Goal: Information Seeking & Learning: Learn about a topic

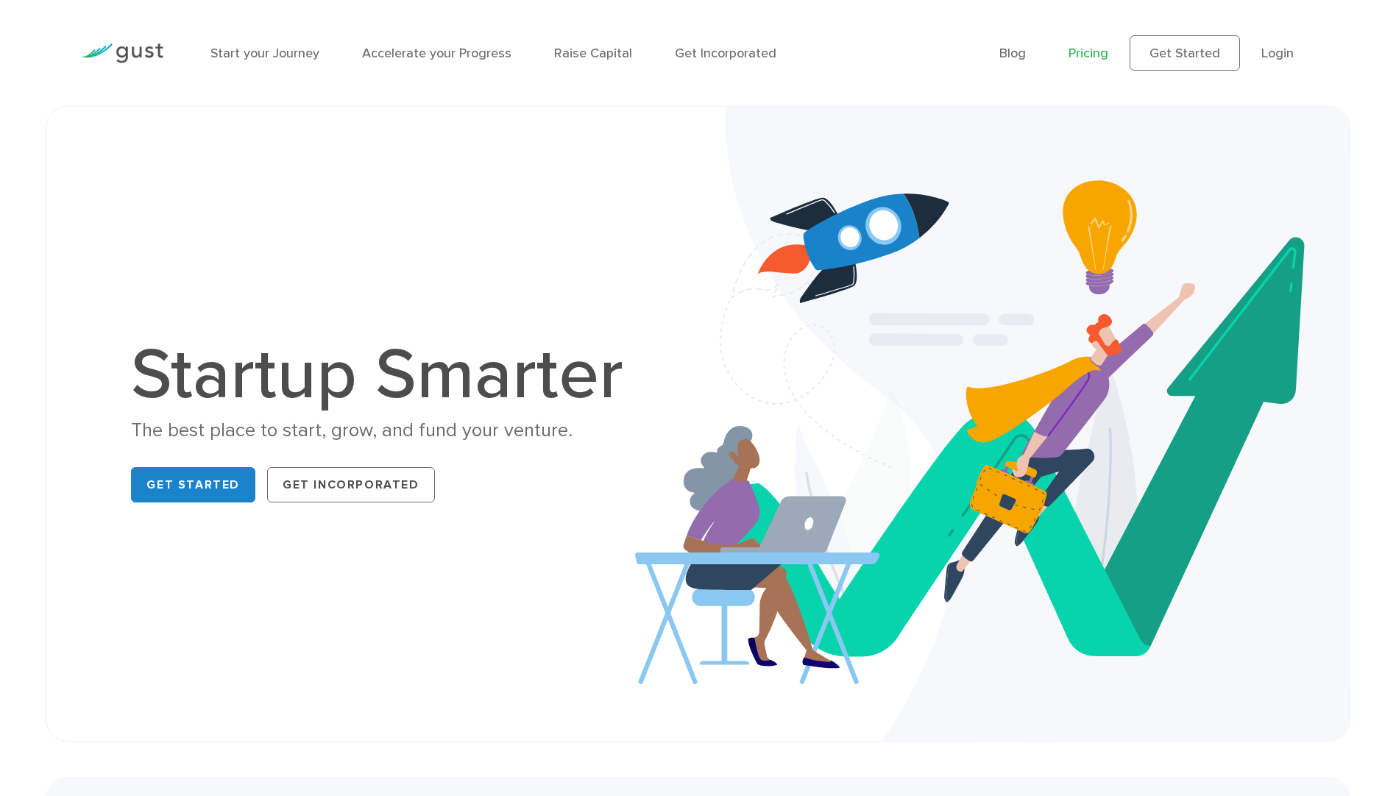
click at [1091, 52] on link "Pricing" at bounding box center [1089, 53] width 40 height 15
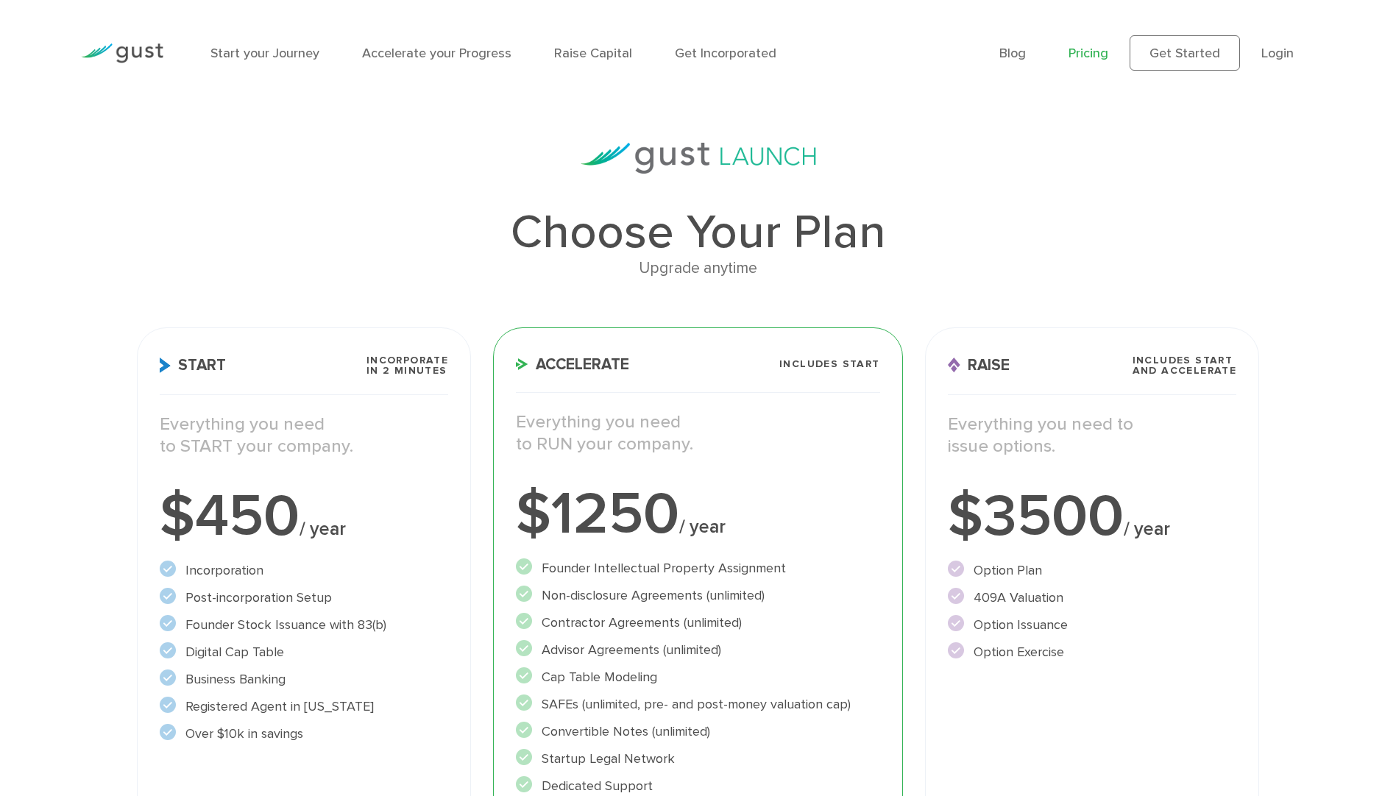
click at [116, 49] on img at bounding box center [122, 53] width 82 height 20
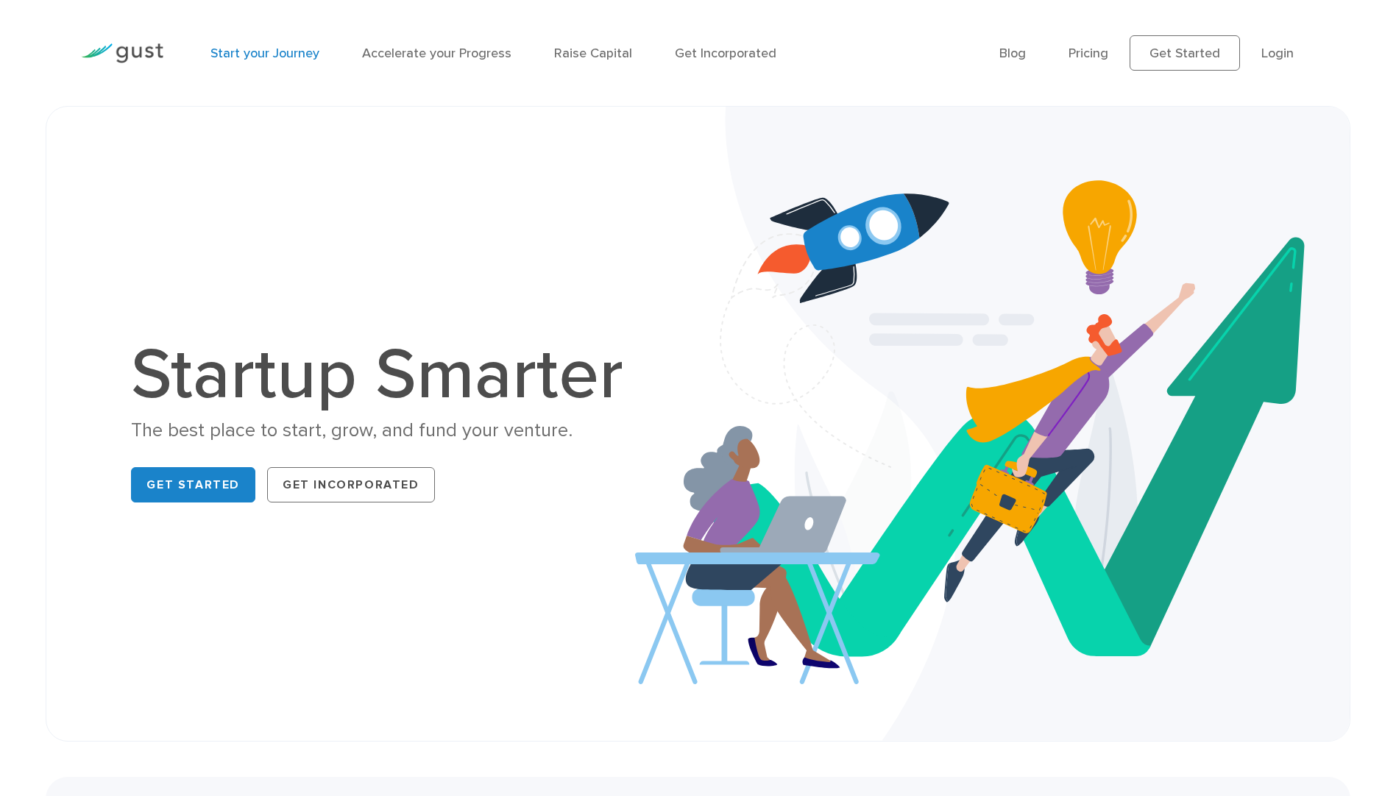
click at [259, 52] on link "Start your Journey" at bounding box center [264, 53] width 109 height 15
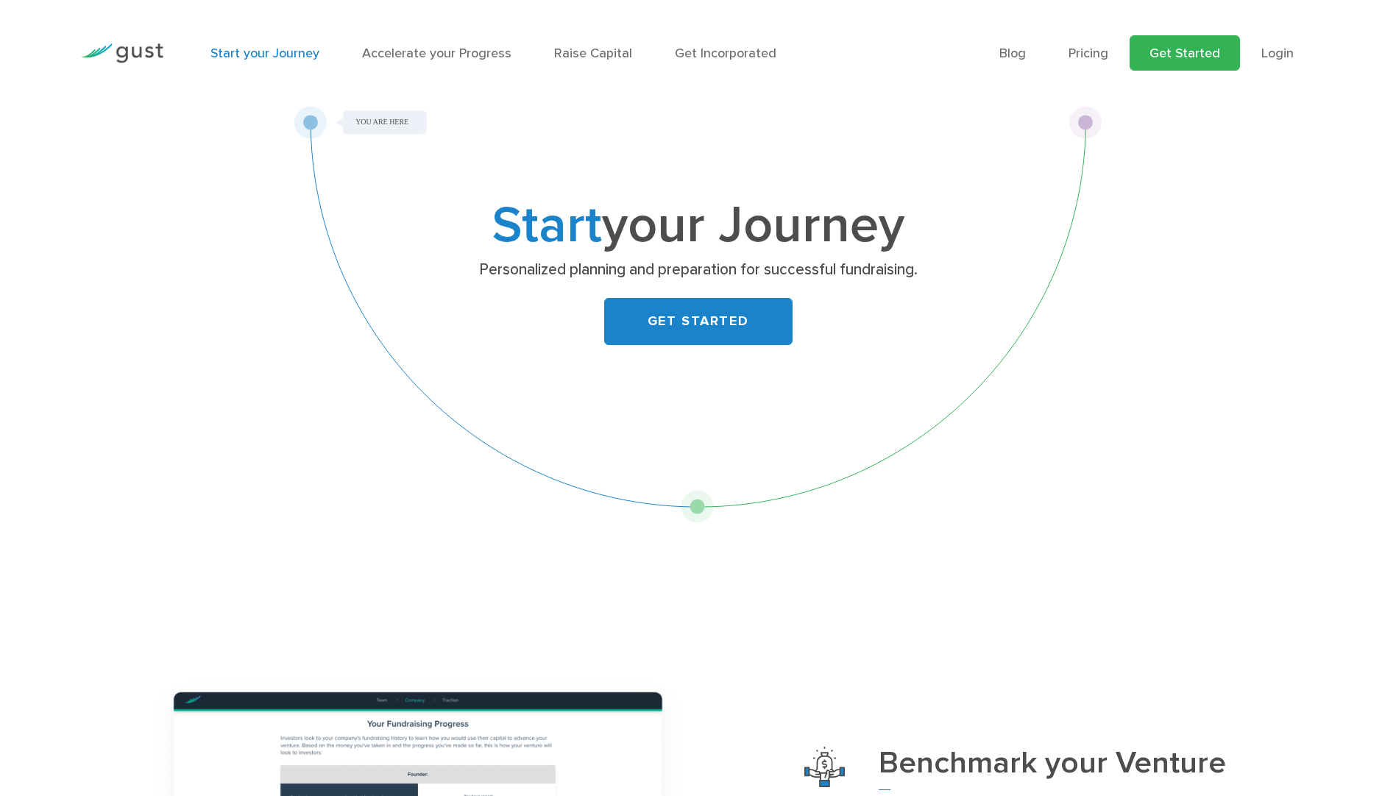
click at [1173, 53] on link "Get Started" at bounding box center [1185, 52] width 110 height 35
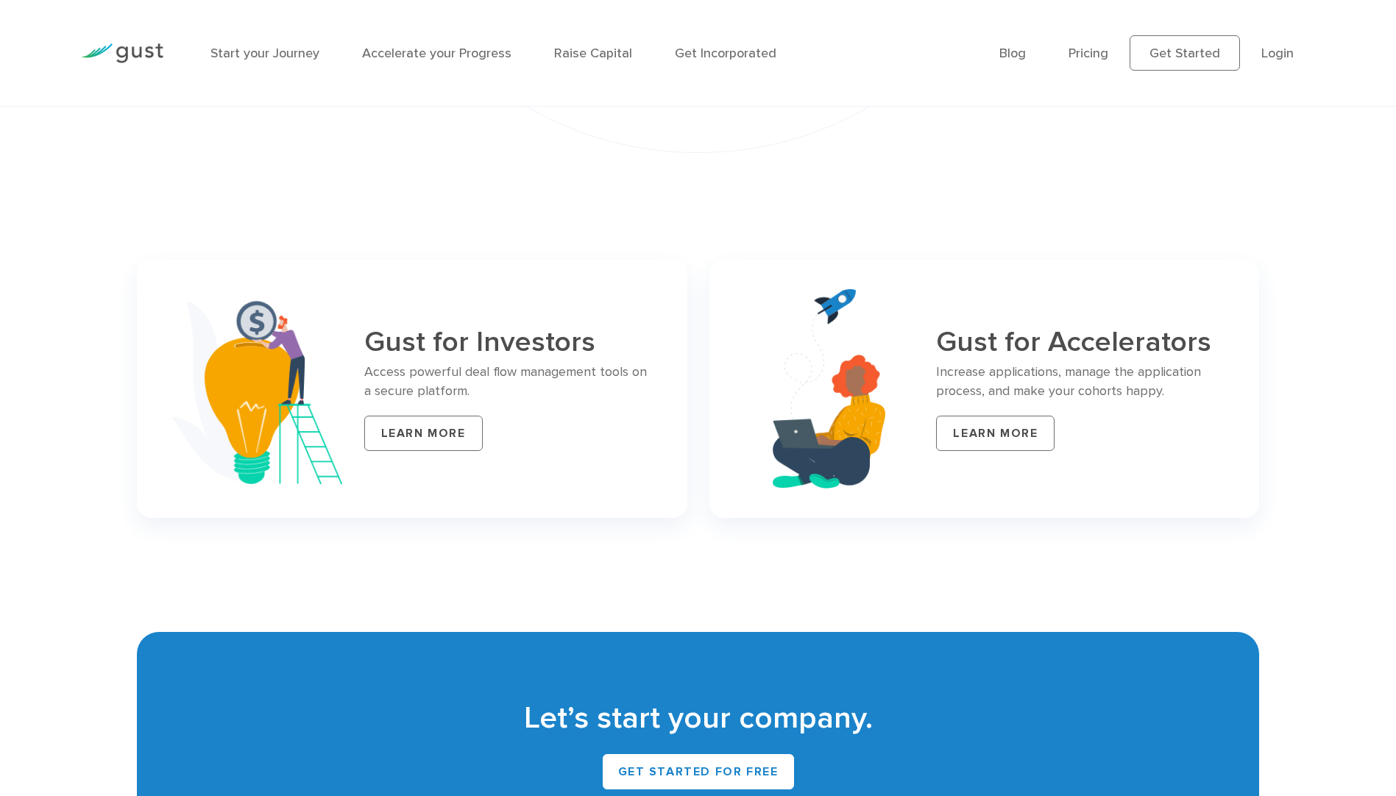
scroll to position [6035, 0]
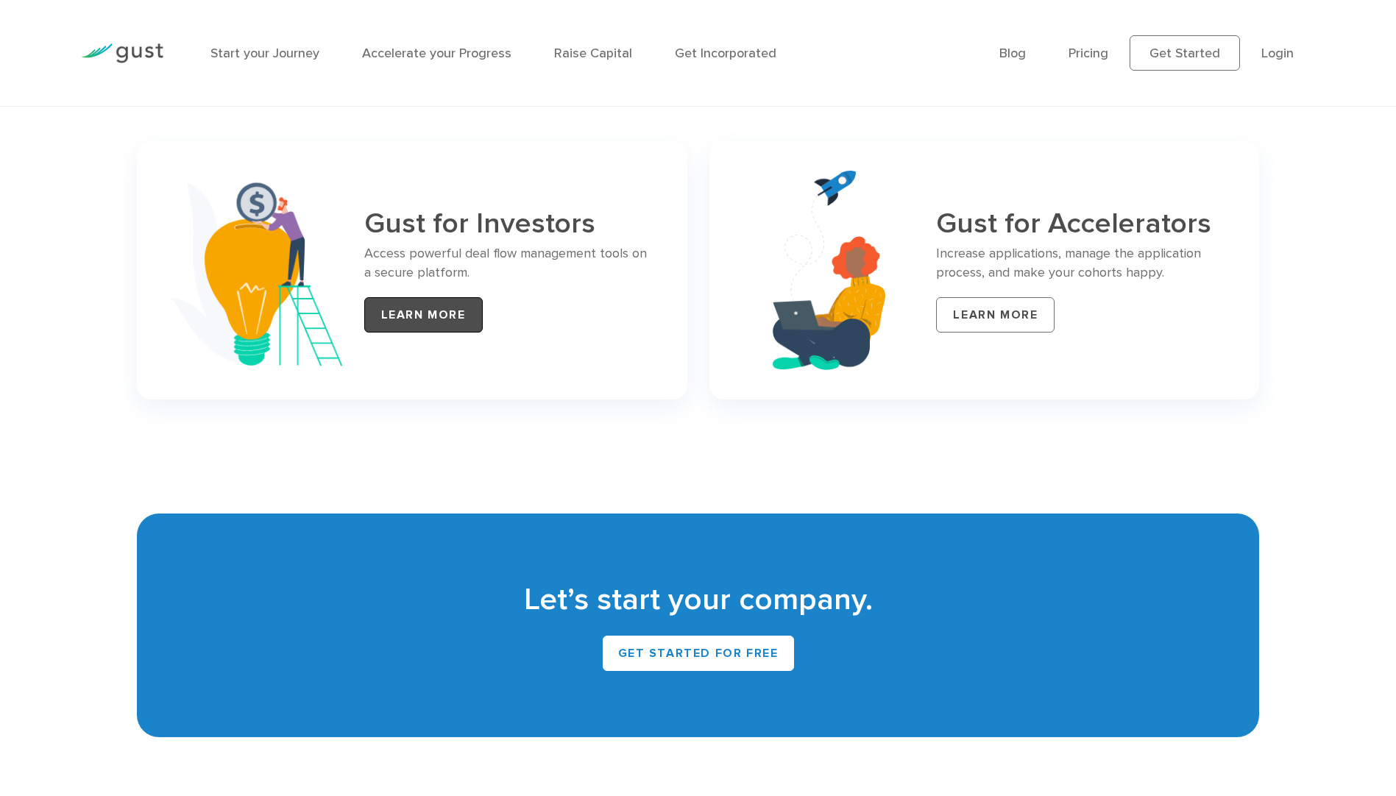
click at [425, 297] on link "LEARN MORE" at bounding box center [423, 314] width 118 height 35
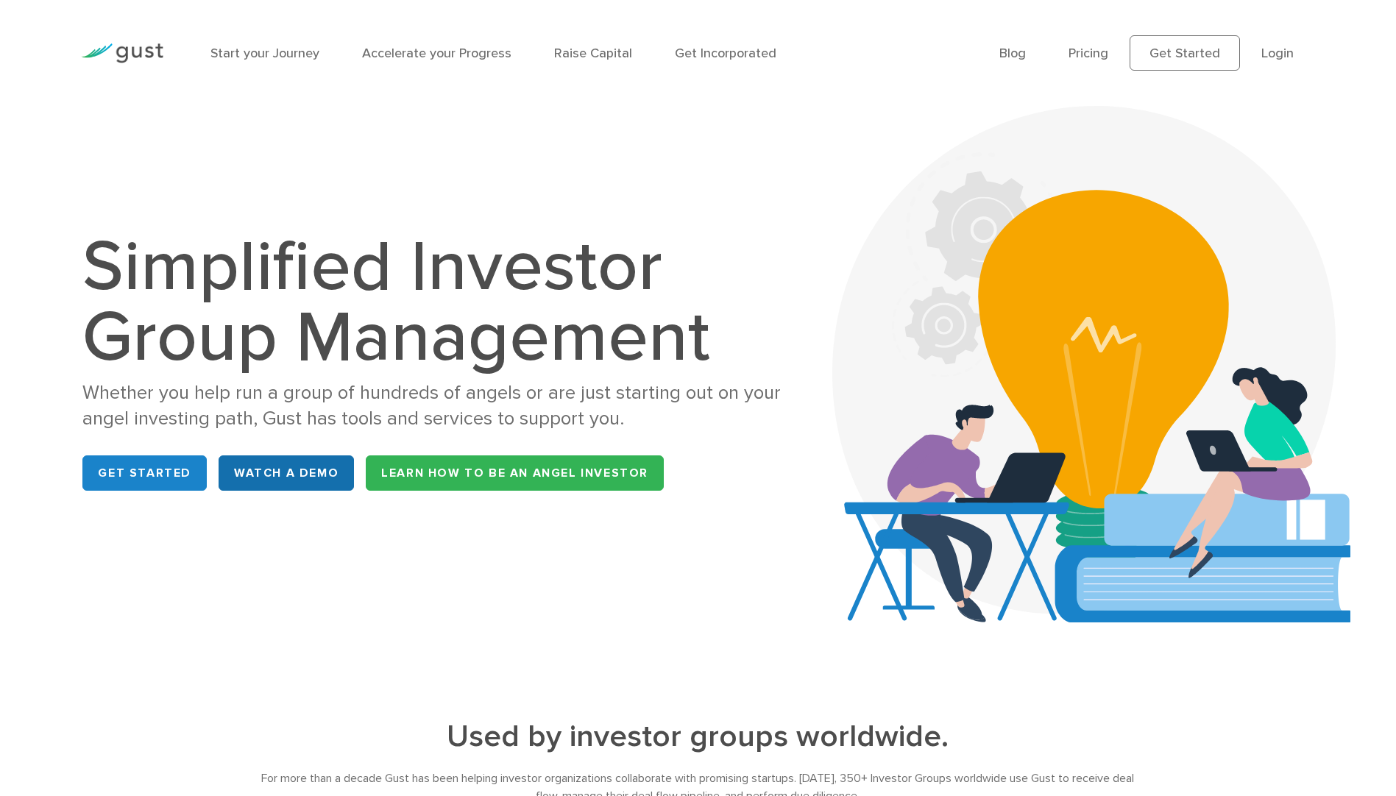
click at [272, 470] on link "WATCH A DEMO" at bounding box center [286, 473] width 135 height 35
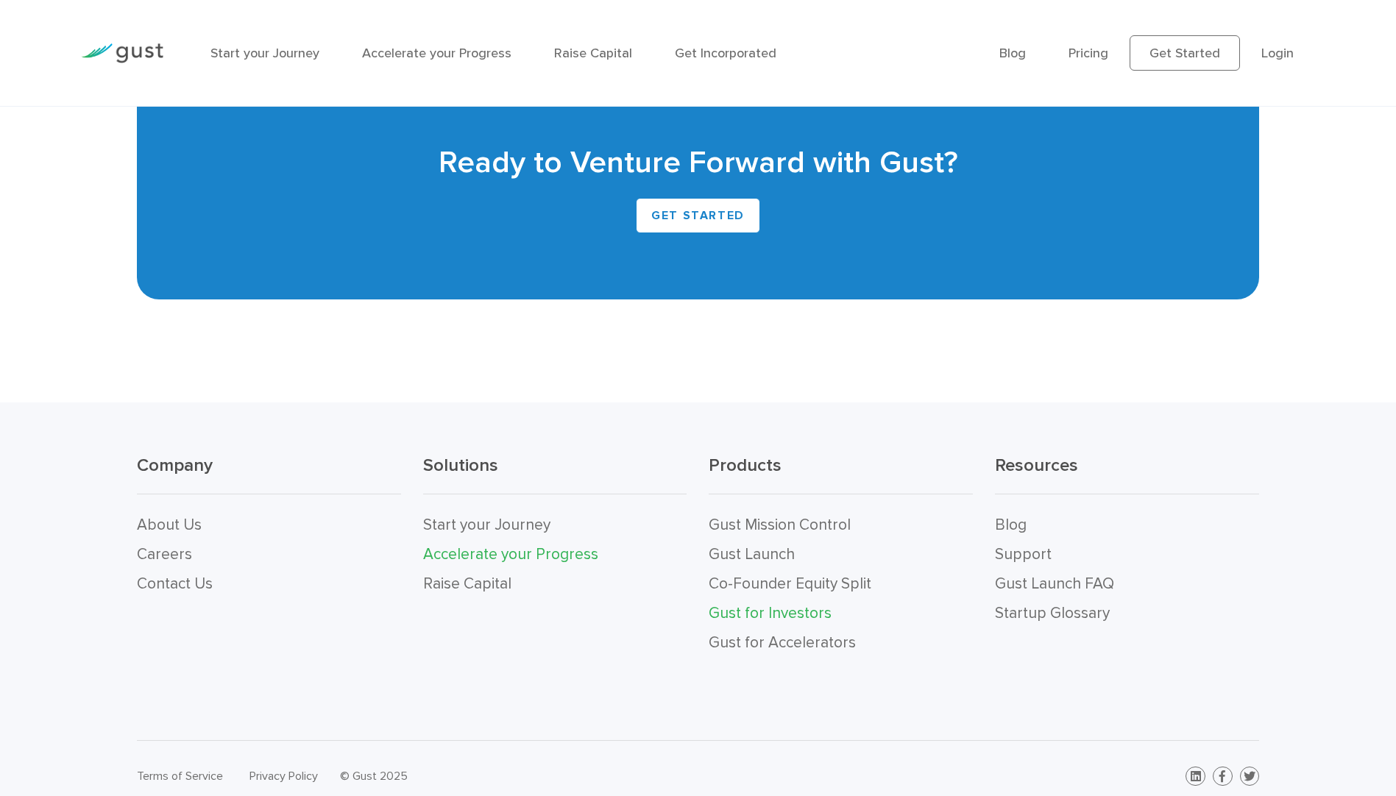
scroll to position [3763, 0]
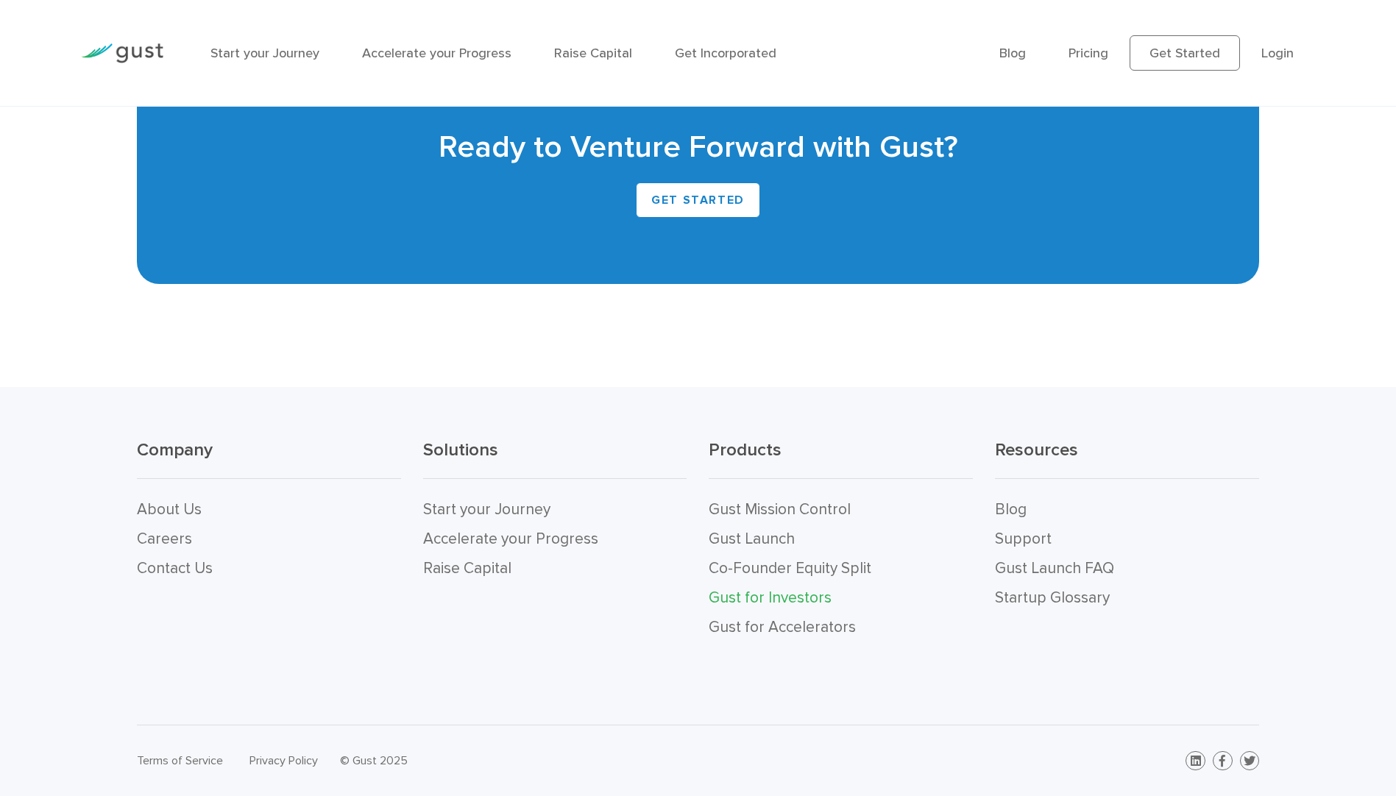
click at [745, 598] on link "Gust for Investors" at bounding box center [770, 598] width 123 height 18
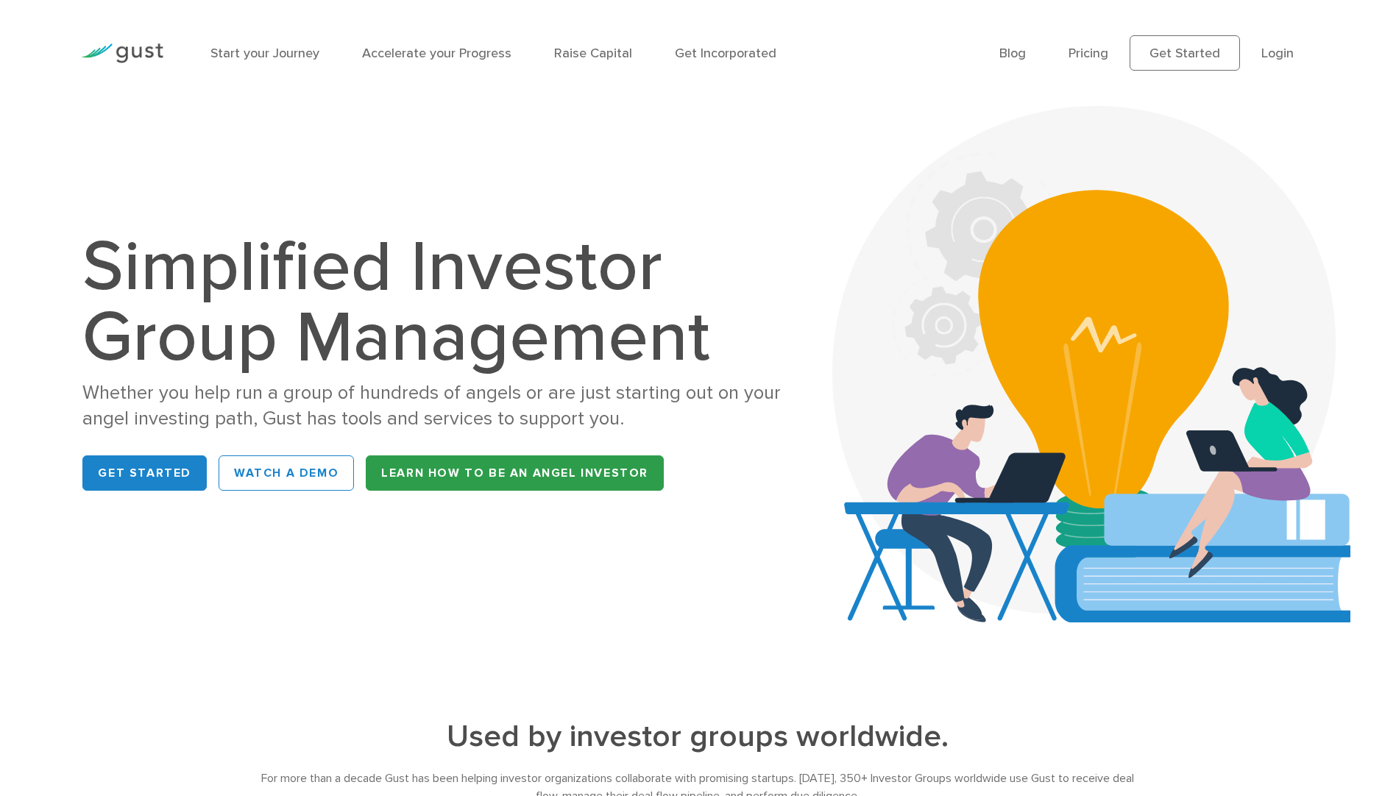
click at [485, 472] on link "Learn How to be an Angel Investor" at bounding box center [515, 473] width 298 height 35
